Goal: Task Accomplishment & Management: Manage account settings

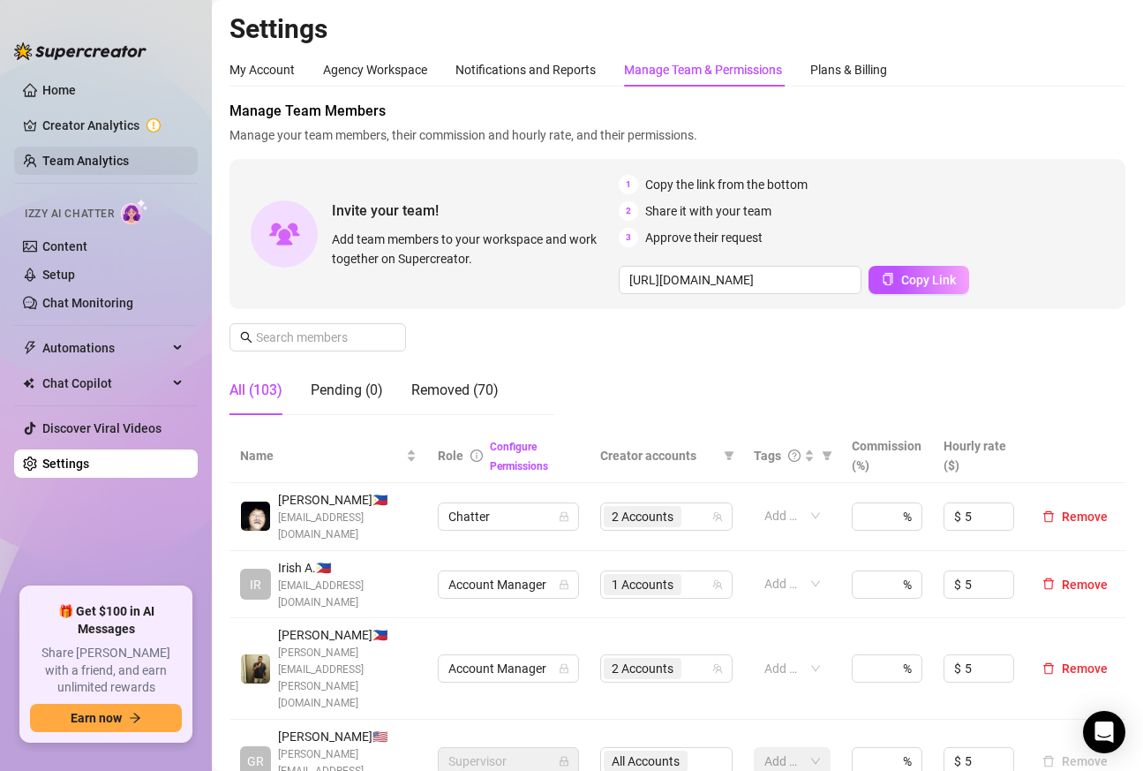
click at [87, 166] on link "Team Analytics" at bounding box center [85, 161] width 87 height 14
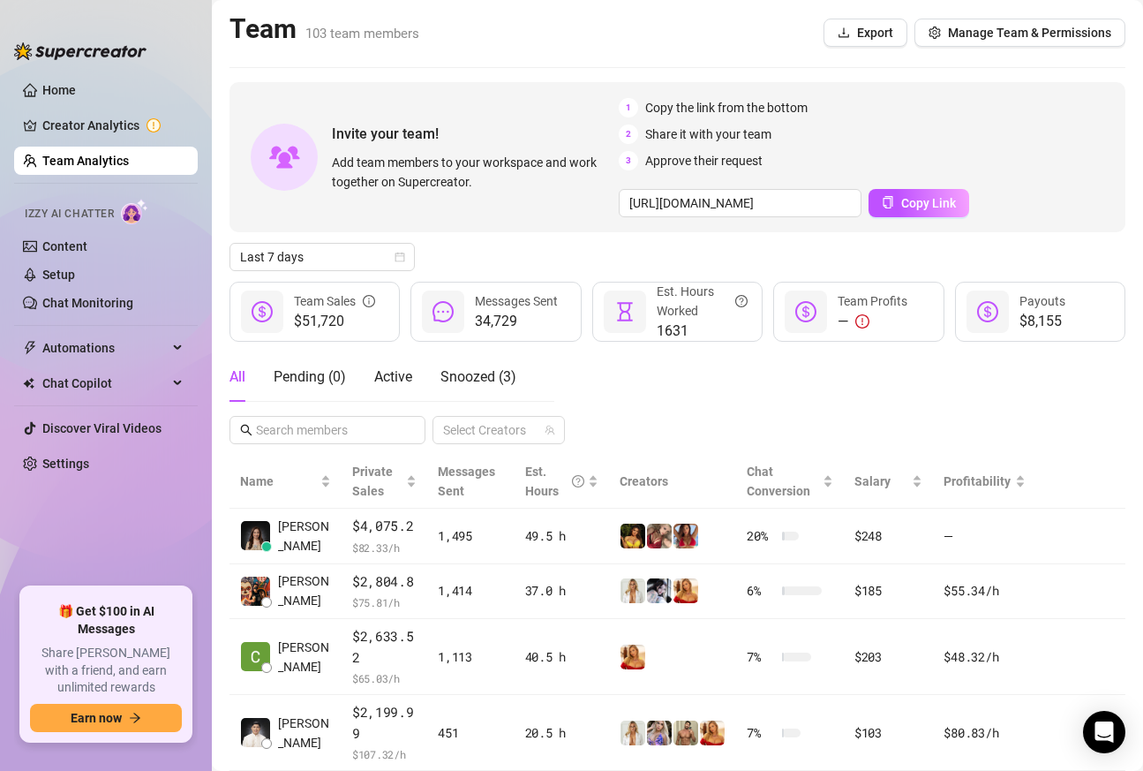
click at [331, 448] on div "Invite your team! Add team members to your workspace and work together on Super…" at bounding box center [678, 655] width 896 height 1146
click at [331, 428] on input "text" at bounding box center [328, 429] width 145 height 19
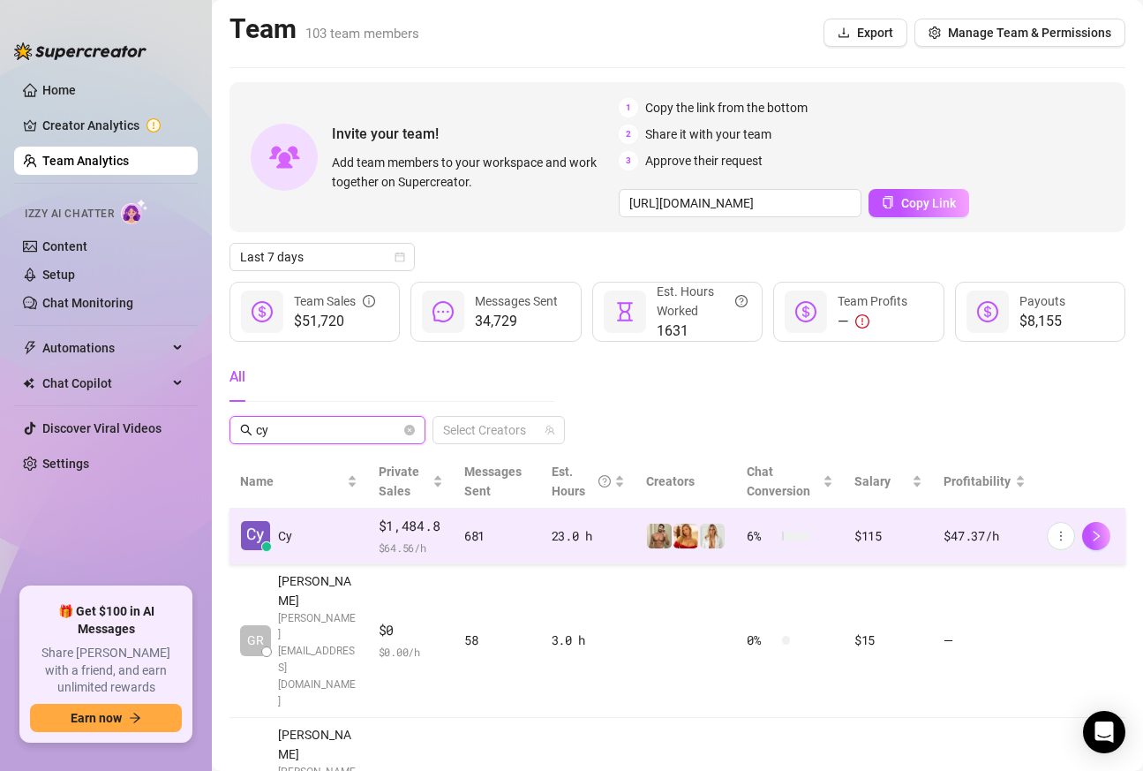
type input "cy"
click at [497, 539] on div "681" at bounding box center [497, 535] width 66 height 19
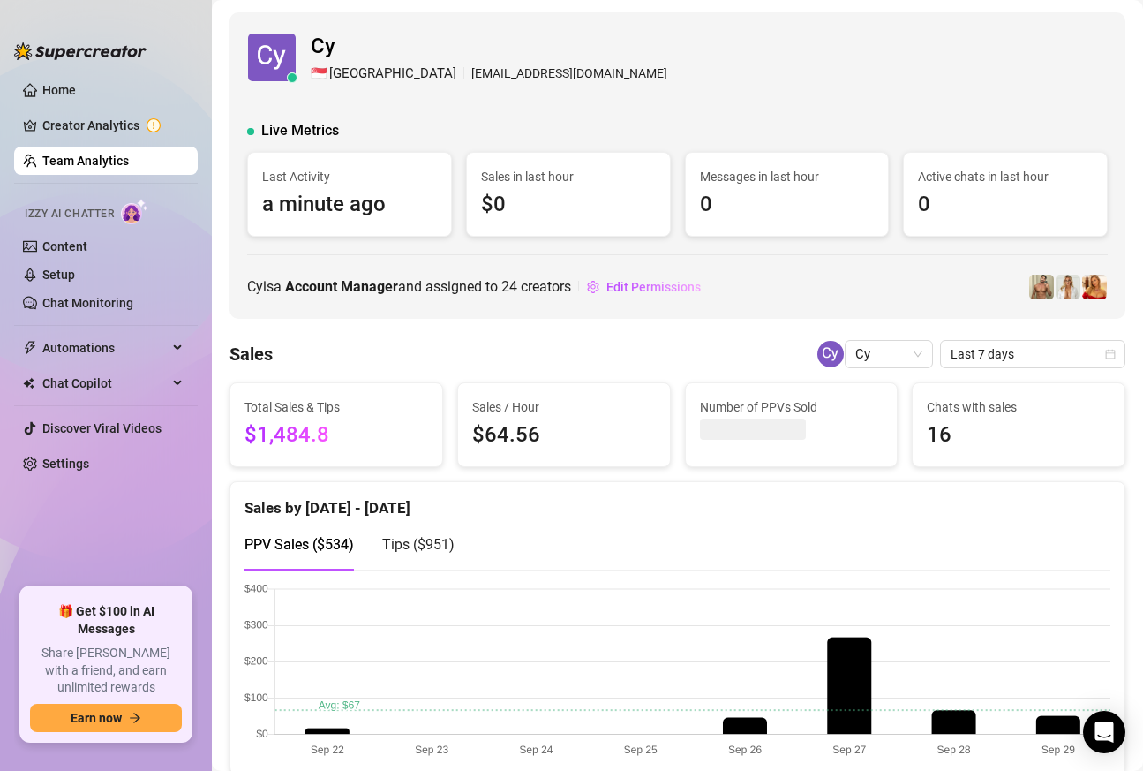
click at [89, 159] on link "Team Analytics" at bounding box center [85, 161] width 87 height 14
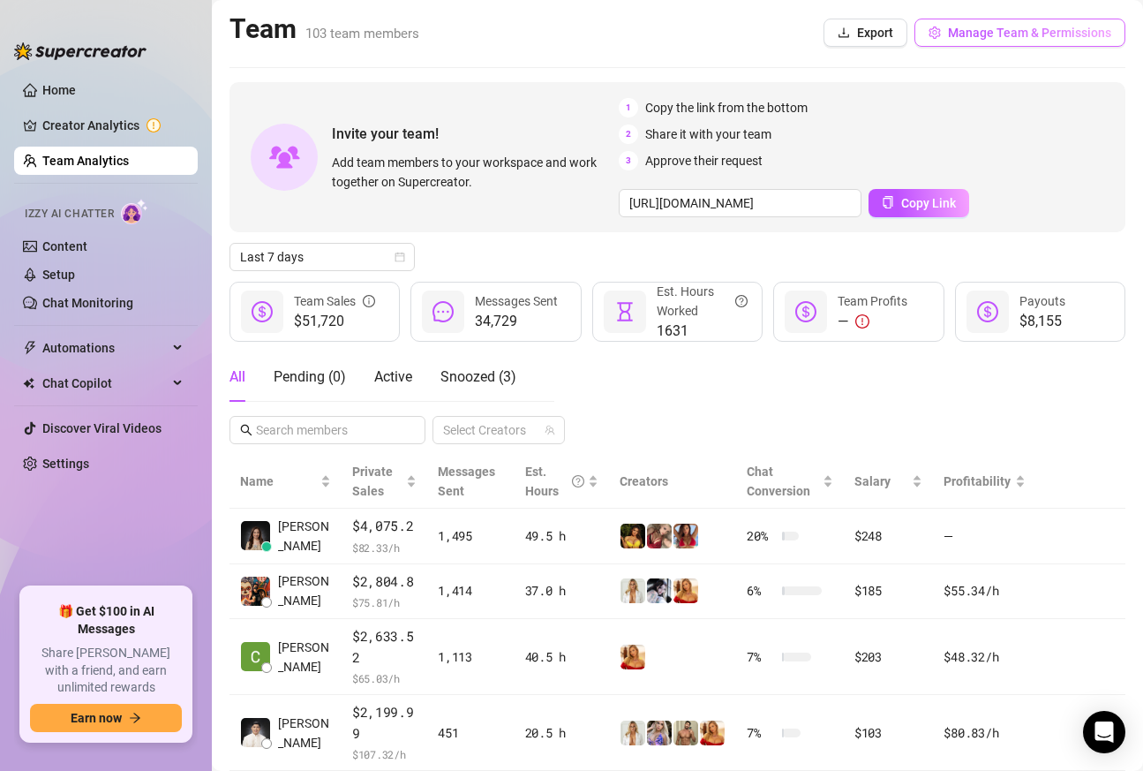
click at [1014, 19] on button "Manage Team & Permissions" at bounding box center [1020, 33] width 211 height 28
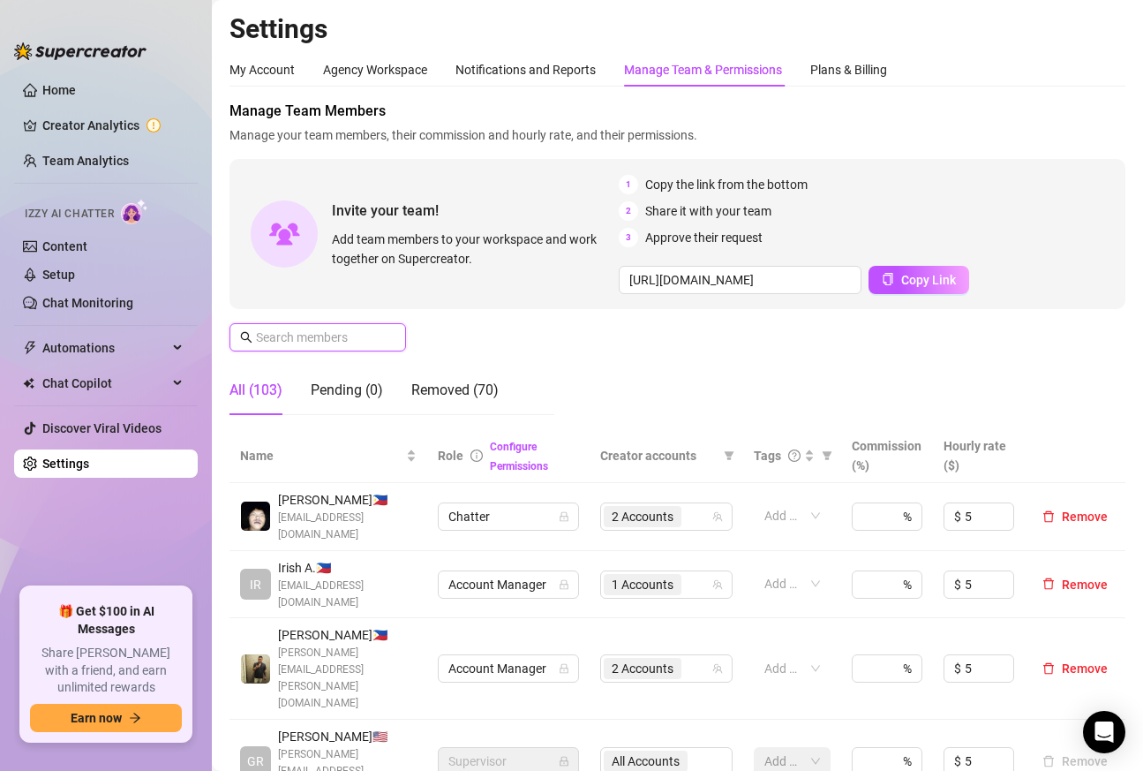
click at [327, 340] on input "text" at bounding box center [318, 337] width 125 height 19
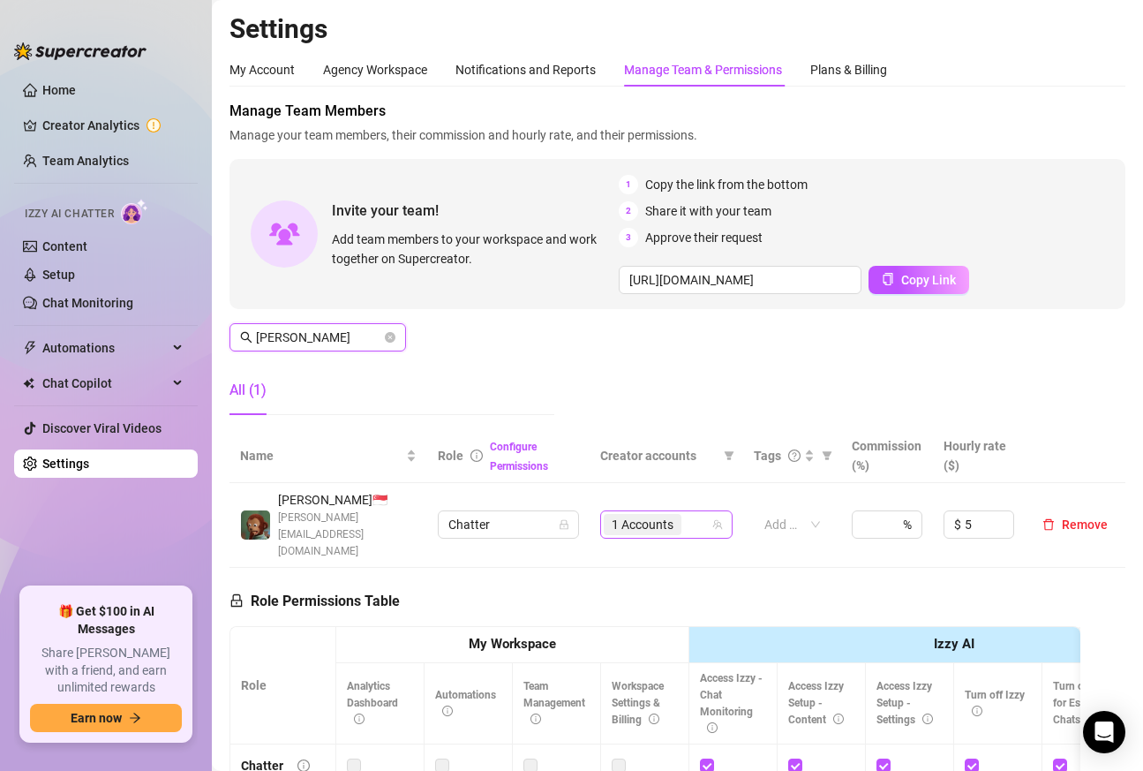
click at [700, 512] on div "1 Accounts" at bounding box center [657, 524] width 107 height 25
type input "[PERSON_NAME]"
type input "ede"
